Goal: Check status: Check status

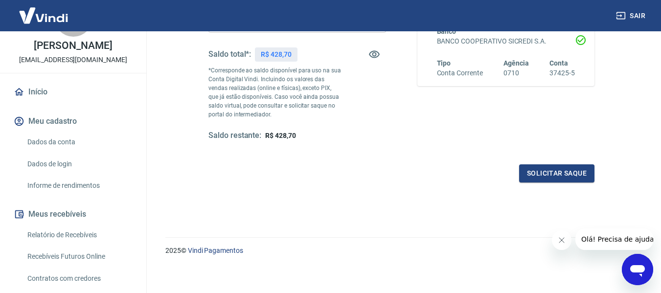
scroll to position [196, 0]
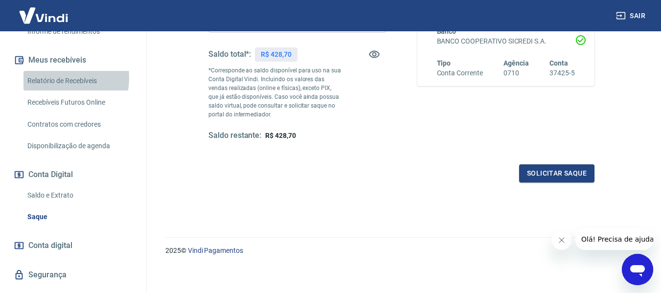
click at [53, 77] on link "Relatório de Recebíveis" at bounding box center [78, 81] width 111 height 20
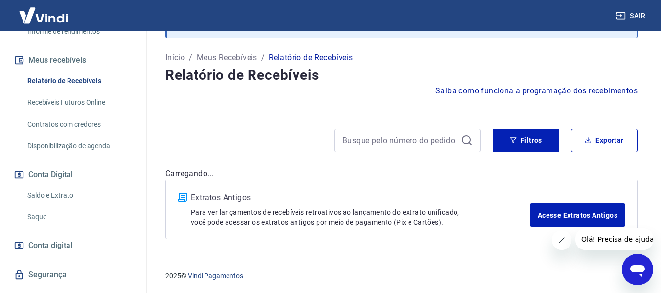
scroll to position [51, 0]
click at [517, 131] on button "Filtros" at bounding box center [526, 140] width 67 height 23
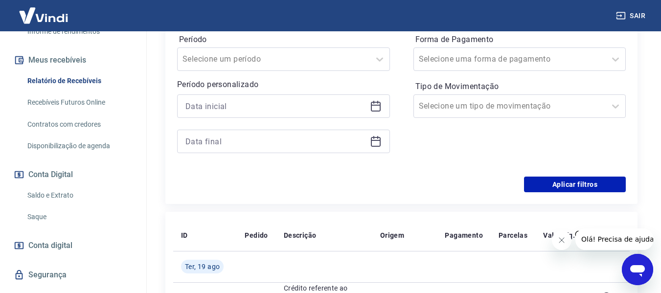
scroll to position [198, 0]
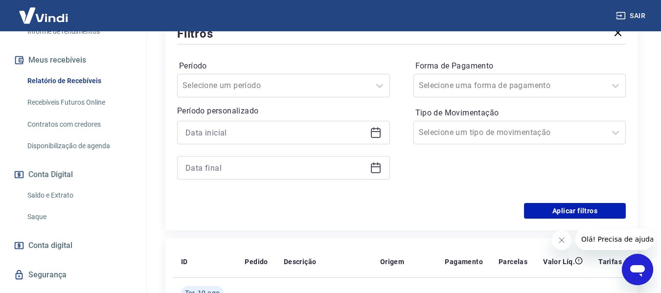
click at [376, 125] on div at bounding box center [283, 132] width 213 height 23
click at [370, 135] on icon at bounding box center [376, 133] width 12 height 12
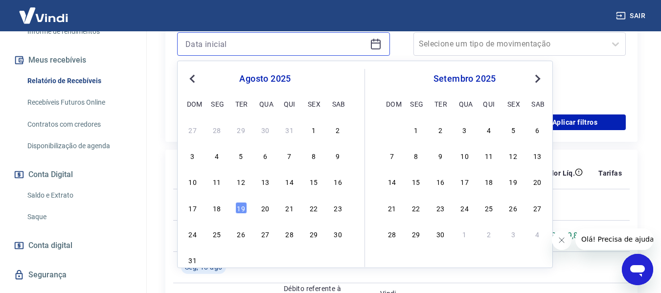
scroll to position [296, 0]
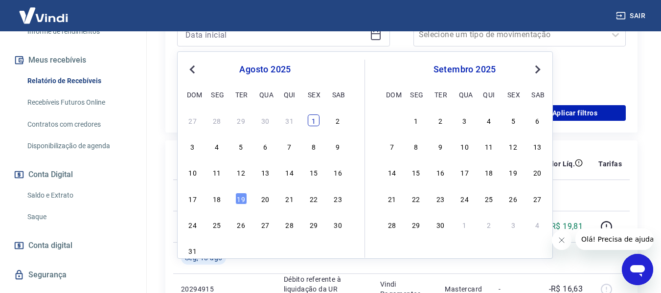
click at [312, 123] on div "1" at bounding box center [314, 120] width 12 height 12
type input "[DATE]"
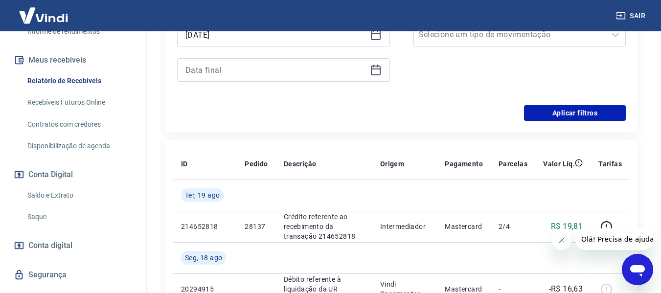
click at [374, 76] on div at bounding box center [283, 69] width 213 height 23
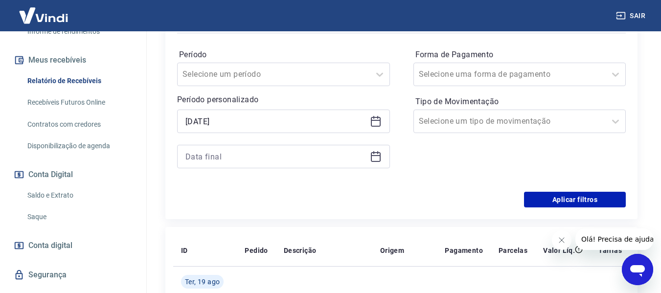
scroll to position [198, 0]
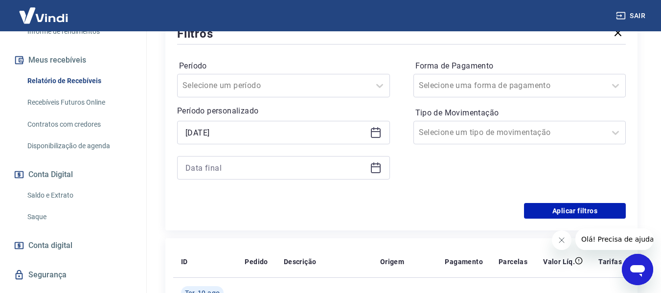
click at [372, 168] on icon at bounding box center [376, 168] width 12 height 12
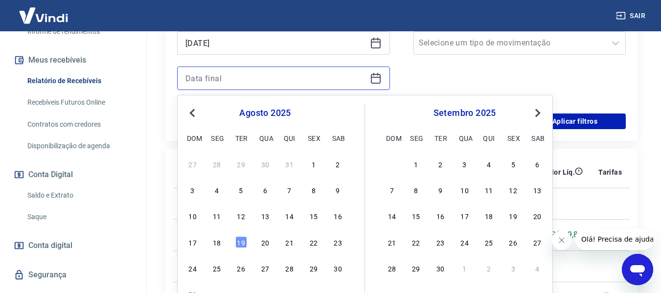
scroll to position [296, 0]
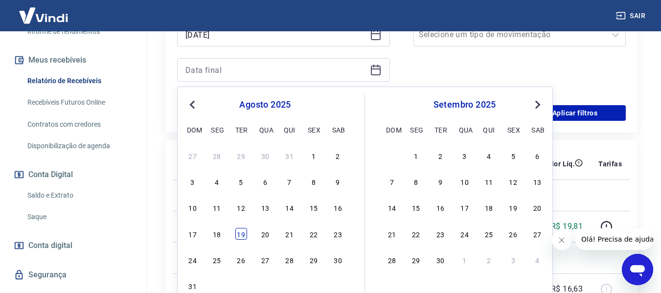
click at [237, 235] on div "19" at bounding box center [241, 234] width 12 height 12
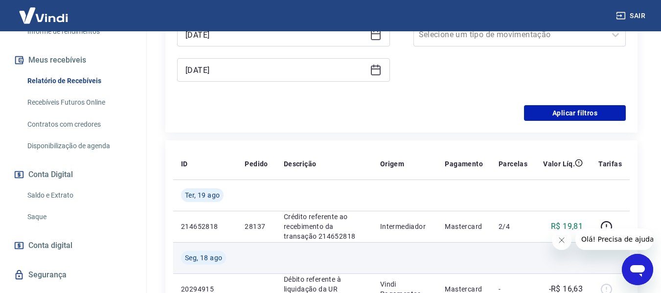
type input "[DATE]"
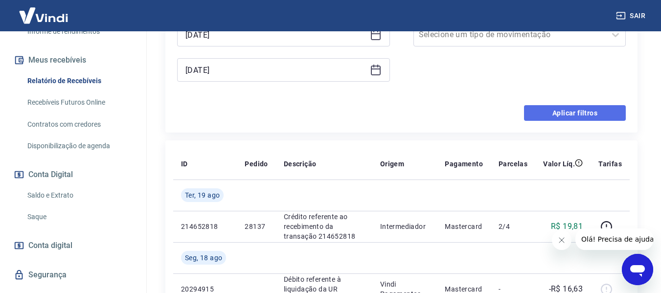
click at [546, 109] on button "Aplicar filtros" at bounding box center [575, 113] width 102 height 16
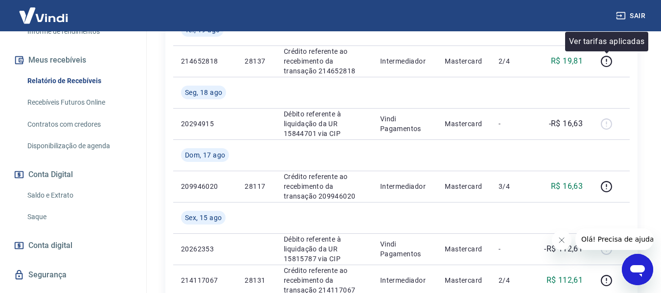
scroll to position [247, 0]
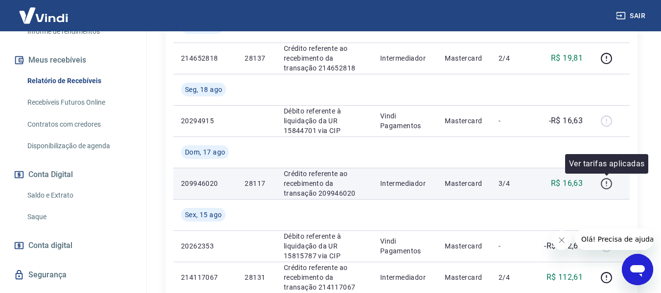
click at [606, 184] on icon "button" at bounding box center [606, 184] width 12 height 12
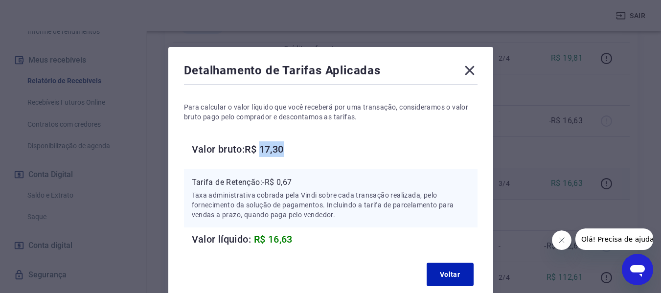
drag, startPoint x: 262, startPoint y: 150, endPoint x: 298, endPoint y: 147, distance: 36.3
click at [298, 147] on h6 "Valor bruto: R$ 17,30" at bounding box center [335, 149] width 286 height 16
copy h6 "17,30"
drag, startPoint x: 295, startPoint y: 180, endPoint x: 281, endPoint y: 183, distance: 14.1
click at [281, 183] on p "Tarifa de Retenção: -R$ 0,67" at bounding box center [331, 183] width 278 height 12
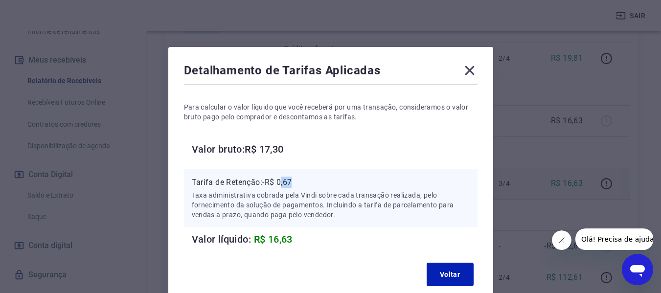
click at [295, 181] on p "Tarifa de Retenção: -R$ 0,67" at bounding box center [331, 183] width 278 height 12
drag, startPoint x: 293, startPoint y: 184, endPoint x: 278, endPoint y: 181, distance: 15.1
click at [278, 181] on p "Tarifa de Retenção: -R$ 0,67" at bounding box center [331, 183] width 278 height 12
copy p "0,67"
click at [466, 73] on icon at bounding box center [469, 70] width 9 height 9
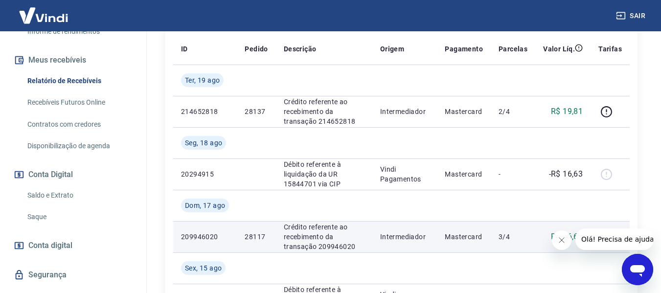
scroll to position [198, 0]
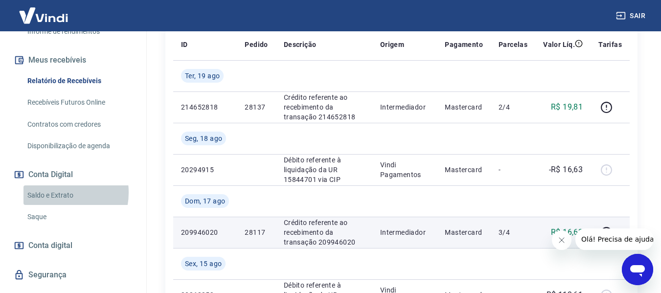
click at [56, 192] on link "Saldo e Extrato" at bounding box center [78, 195] width 111 height 20
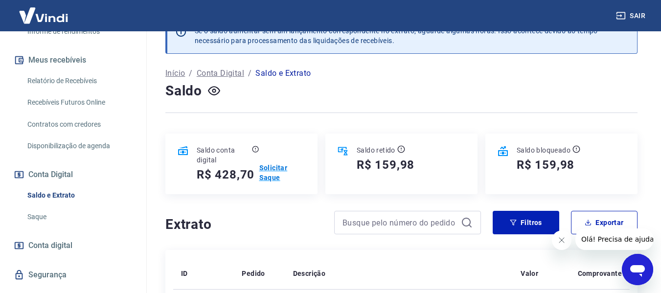
scroll to position [49, 0]
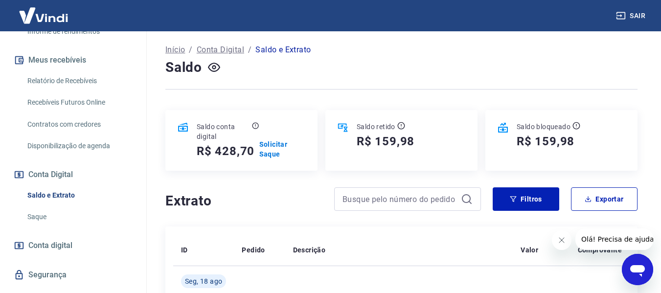
click at [236, 148] on h5 "R$ 428,70" at bounding box center [226, 151] width 58 height 16
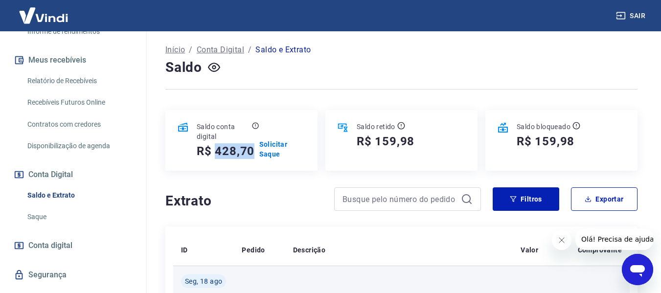
copy h5 "428,70"
